Goal: Information Seeking & Learning: Learn about a topic

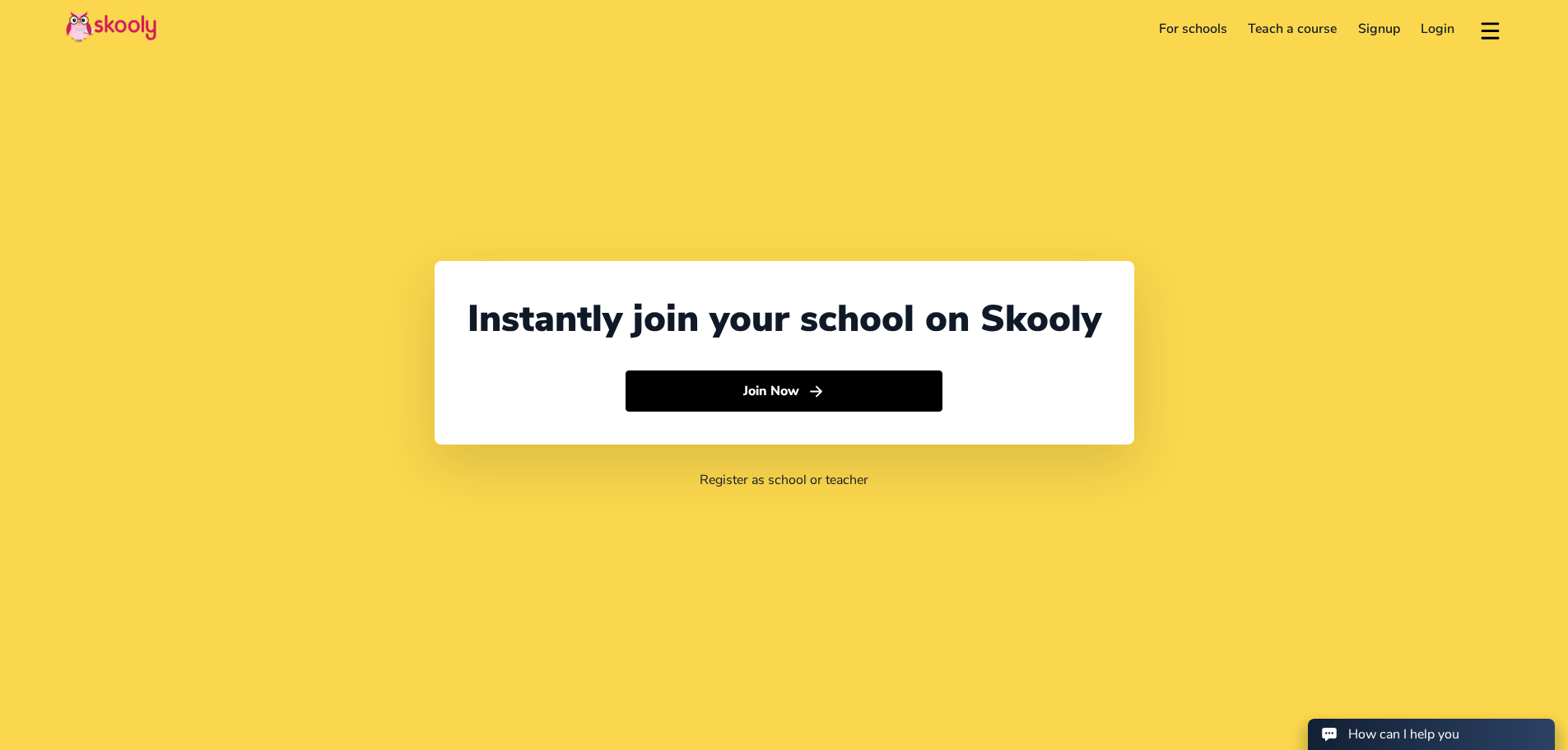
select select "65"
select select "[GEOGRAPHIC_DATA]"
select select "[GEOGRAPHIC_DATA]/[GEOGRAPHIC_DATA]"
click at [1191, 34] on link "For schools" at bounding box center [1193, 29] width 90 height 26
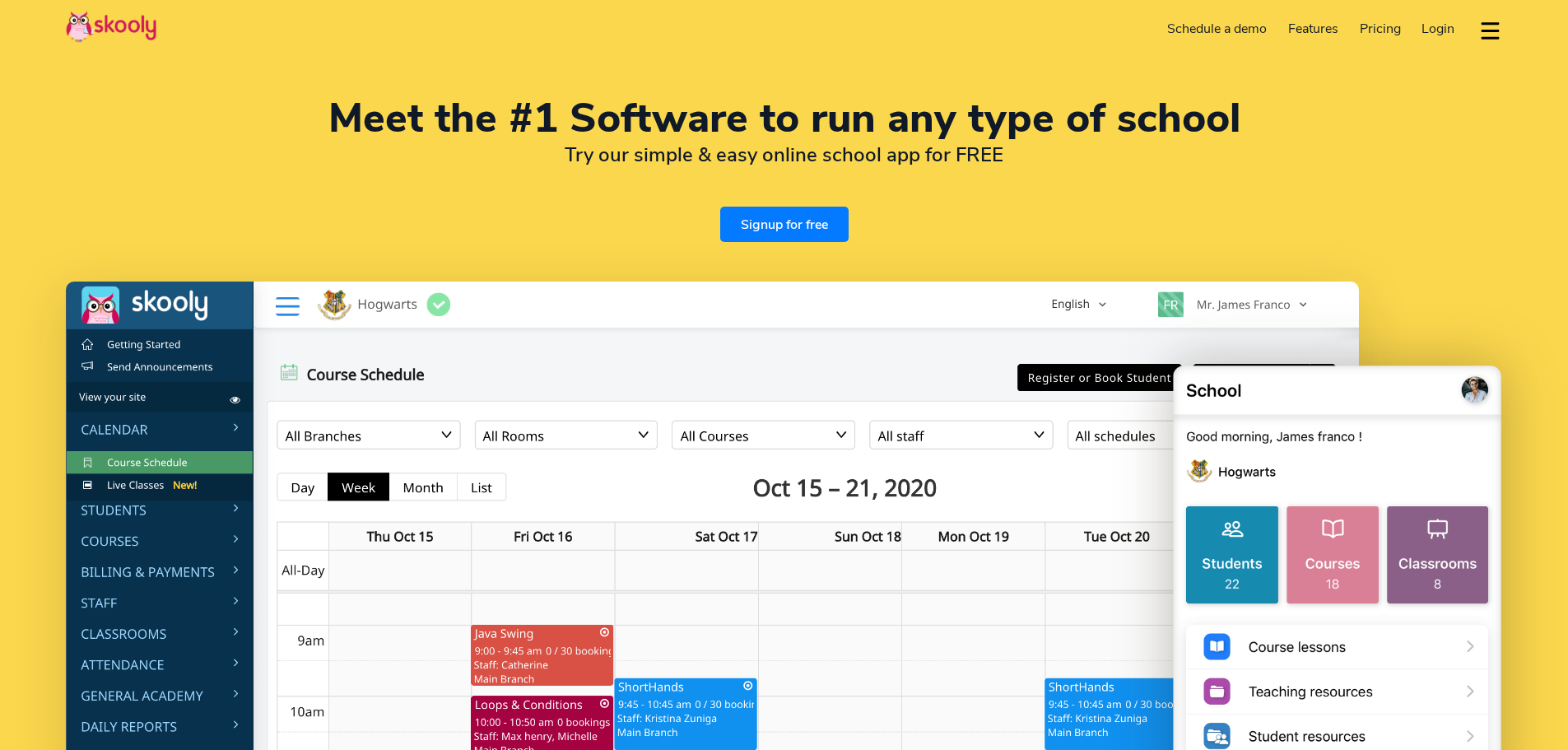
select select "en"
select select "65"
select select "[GEOGRAPHIC_DATA]"
select select "[GEOGRAPHIC_DATA]/[GEOGRAPHIC_DATA]"
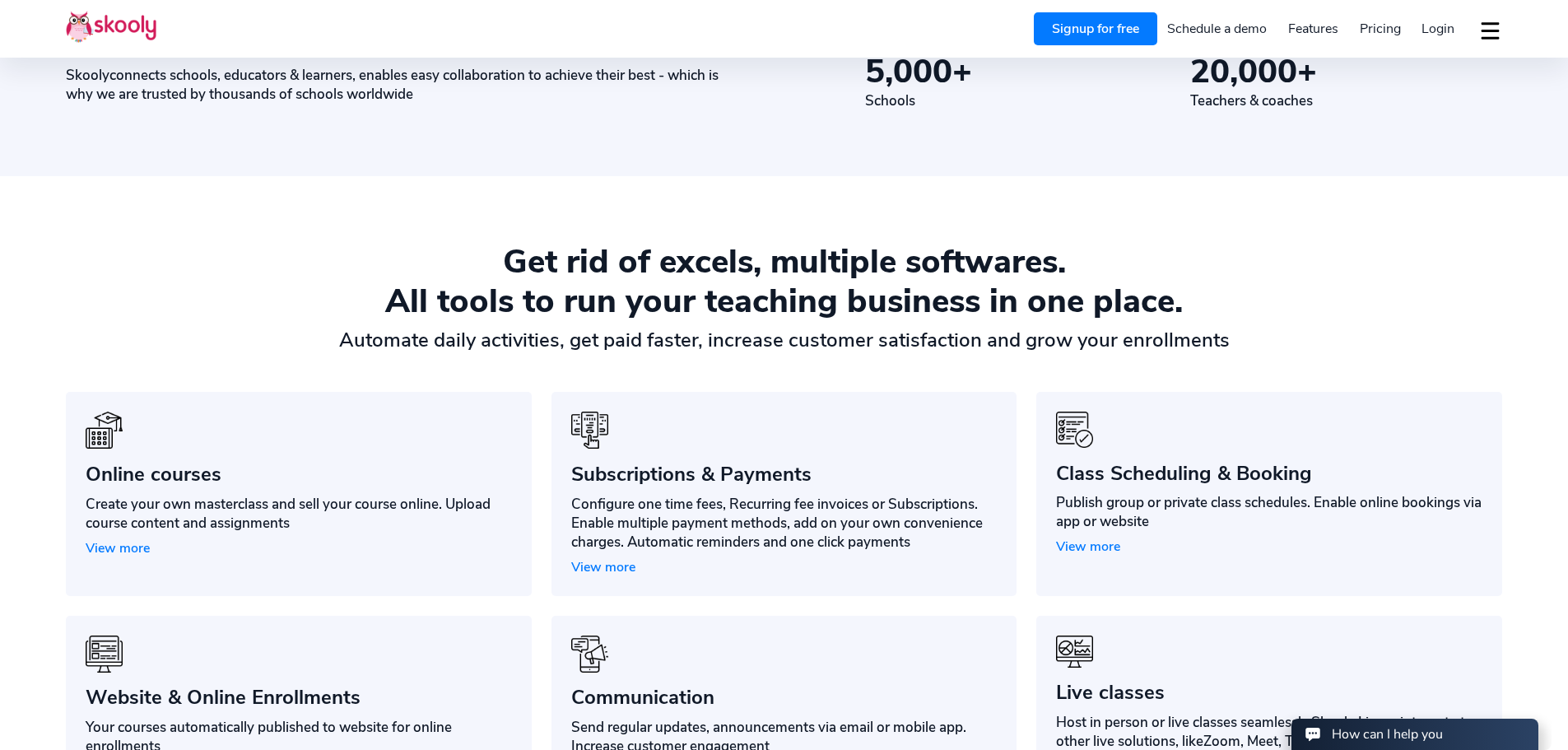
scroll to position [1153, 0]
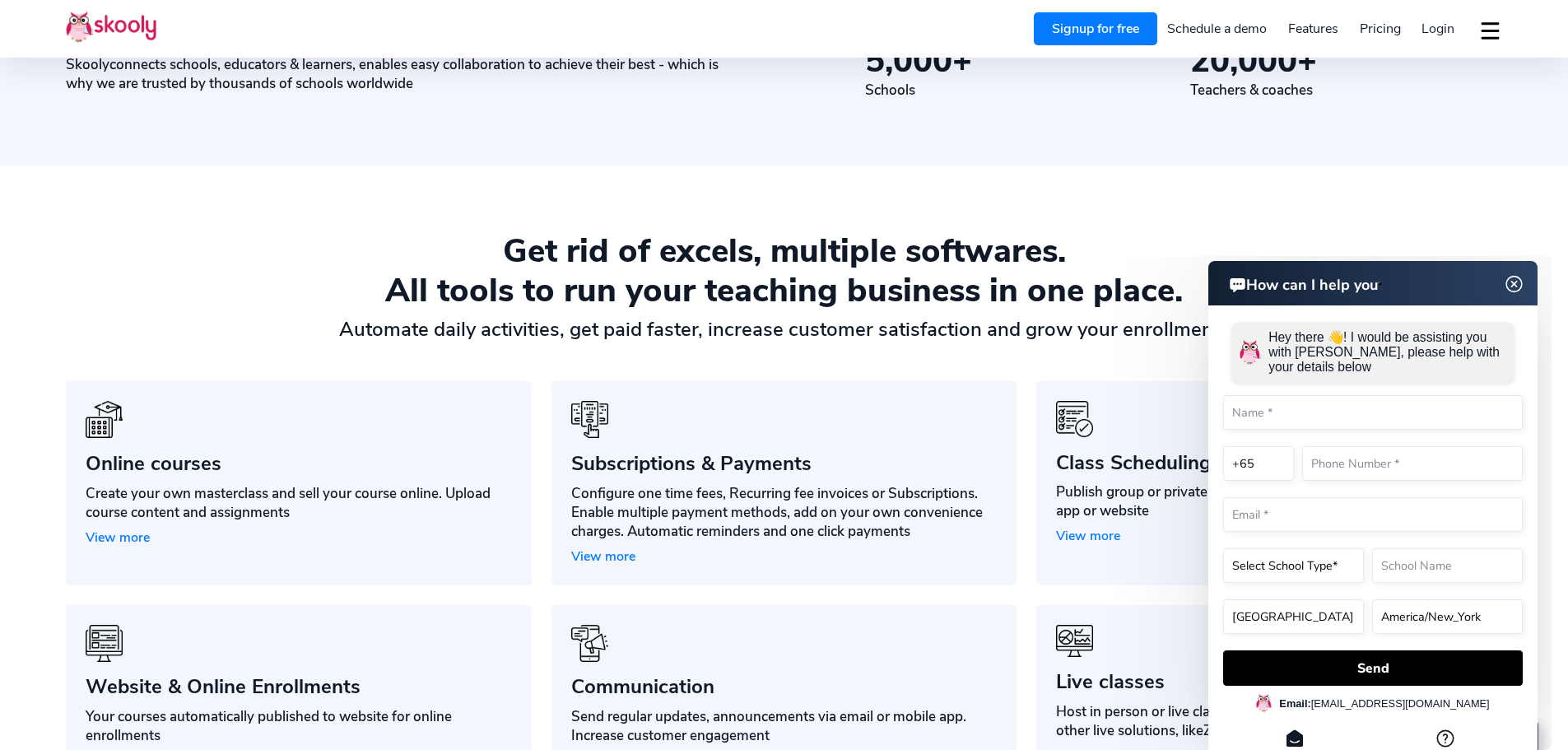
click at [1512, 287] on img at bounding box center [1514, 284] width 31 height 21
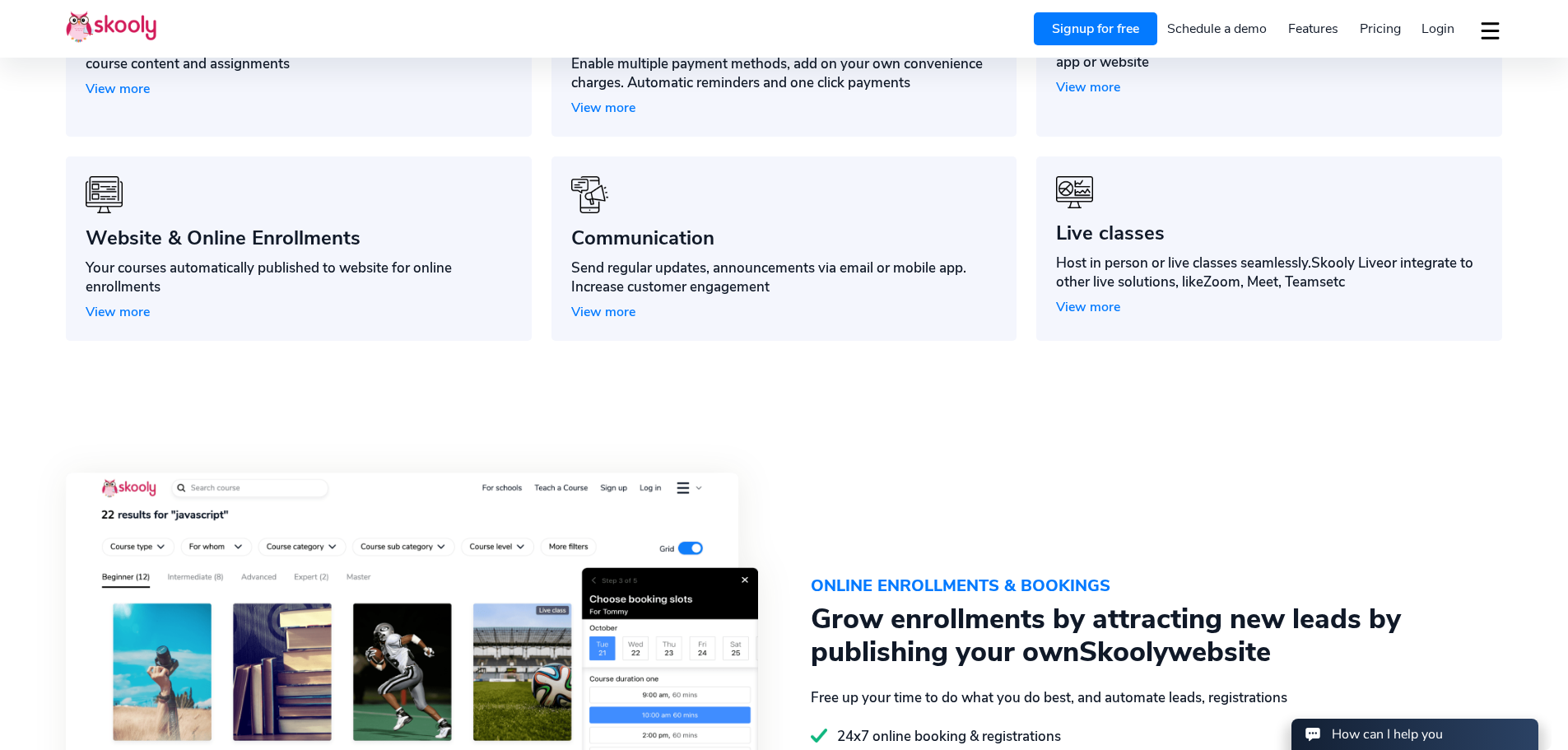
scroll to position [1729, 0]
